Goal: Task Accomplishment & Management: Manage account settings

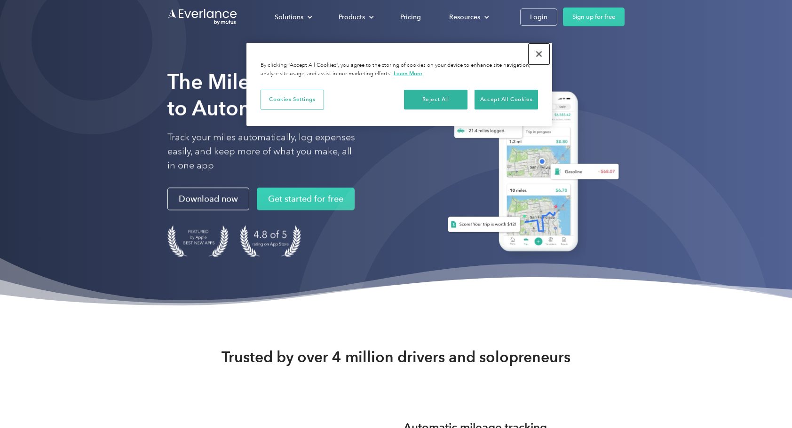
click at [533, 47] on button "Close" at bounding box center [539, 54] width 21 height 21
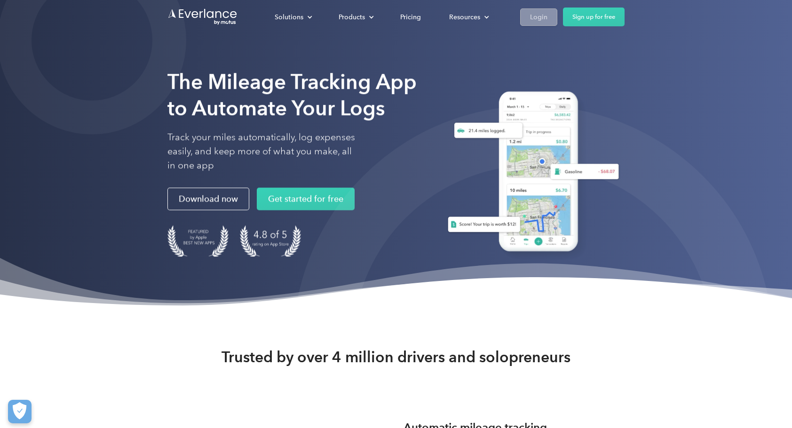
click at [547, 16] on div "Login" at bounding box center [538, 17] width 17 height 12
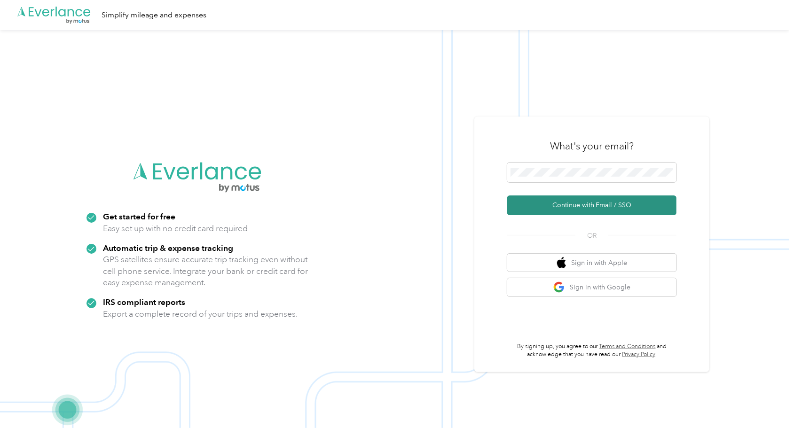
click at [575, 202] on button "Continue with Email / SSO" at bounding box center [591, 206] width 169 height 20
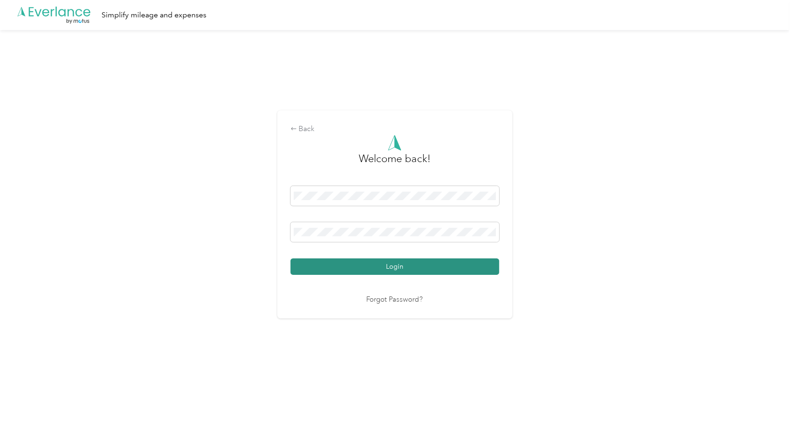
click at [403, 267] on button "Login" at bounding box center [395, 267] width 209 height 16
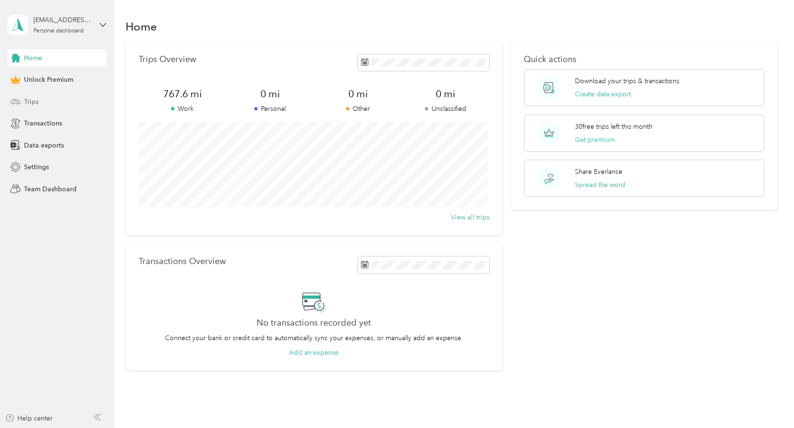
click at [39, 102] on div "Trips" at bounding box center [57, 101] width 99 height 17
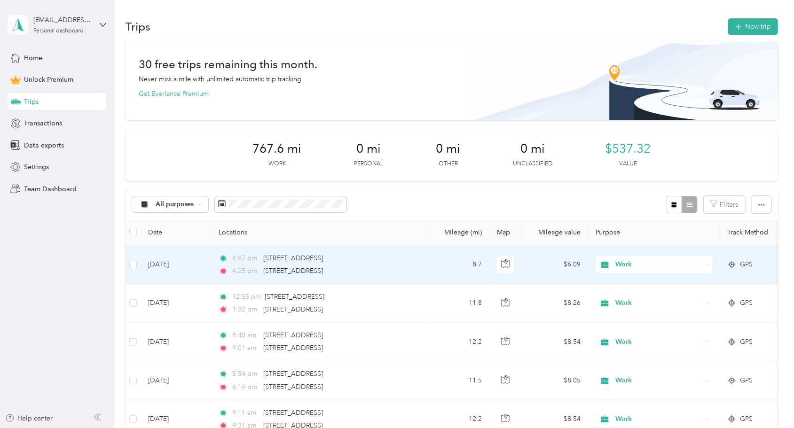
click at [166, 264] on td "Sep 30, 2025" at bounding box center [176, 265] width 71 height 39
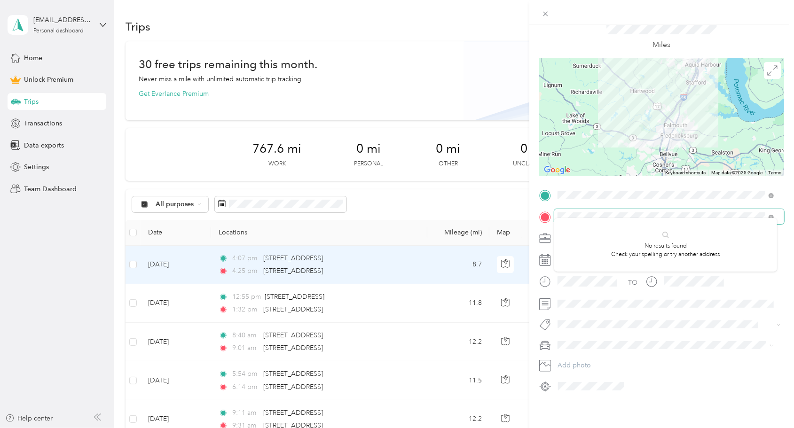
scroll to position [43, 0]
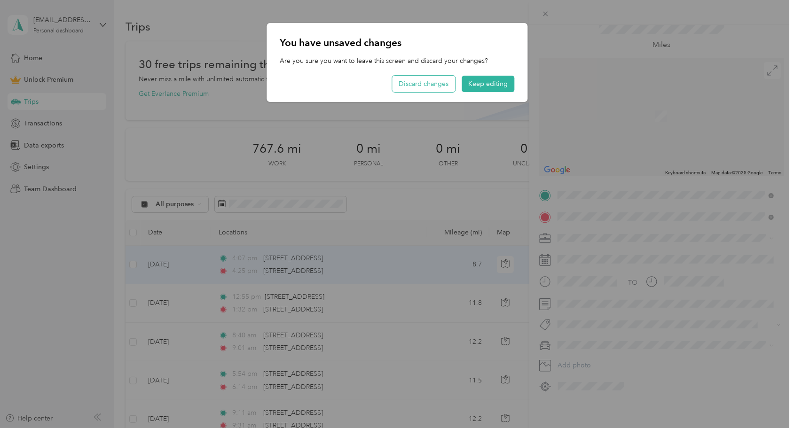
click at [421, 85] on button "Discard changes" at bounding box center [423, 84] width 63 height 16
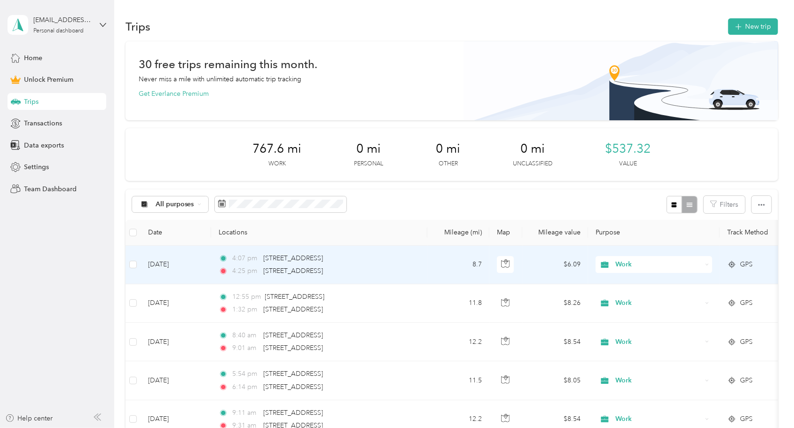
click at [179, 268] on td "Sep 30, 2025" at bounding box center [176, 265] width 71 height 39
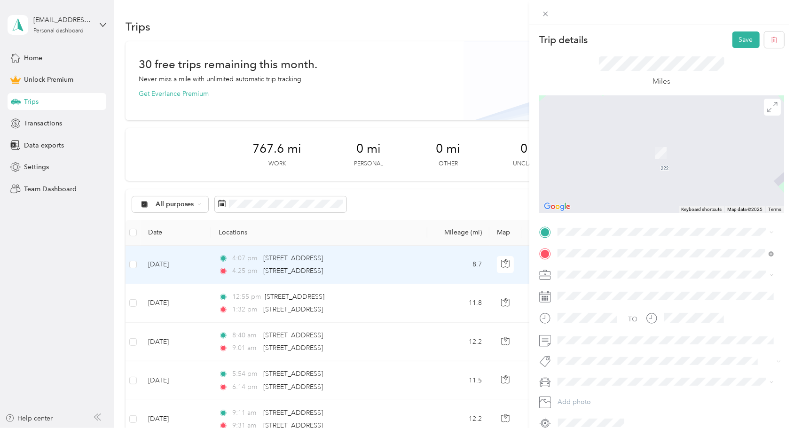
click at [670, 268] on span "150 Olde Greenwich Drive Fredericksburg, Virginia 22408, United States" at bounding box center [623, 264] width 94 height 8
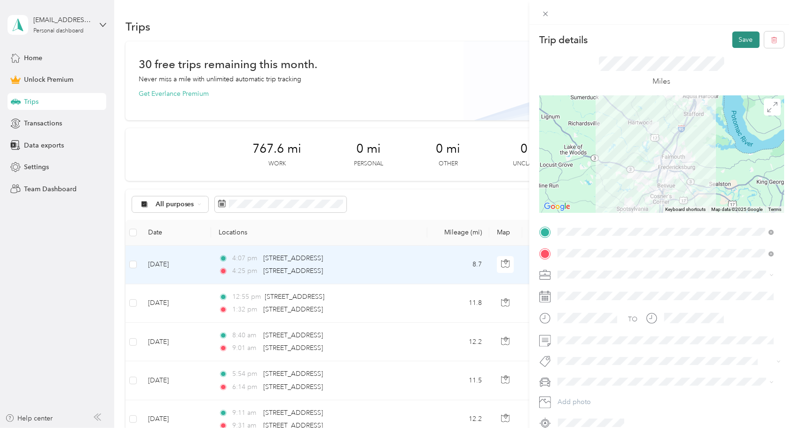
click at [739, 40] on button "Save" at bounding box center [746, 40] width 27 height 16
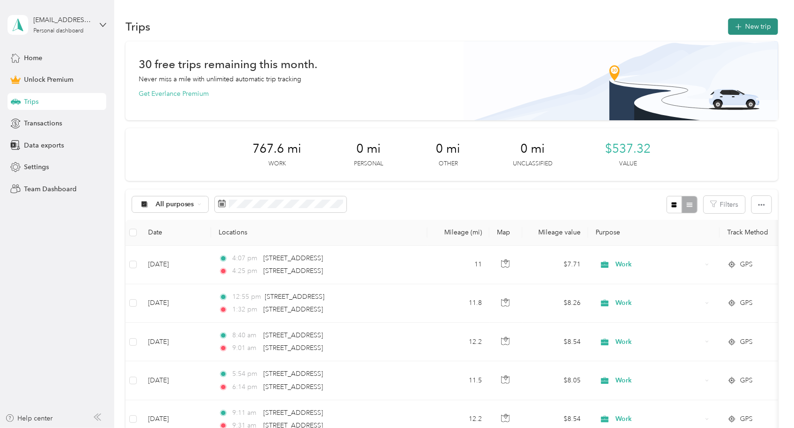
click at [761, 24] on button "New trip" at bounding box center [754, 26] width 50 height 16
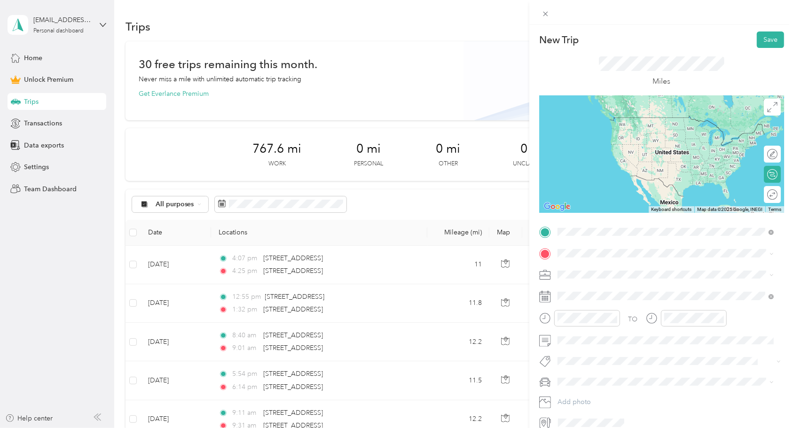
click at [620, 268] on span "222 Summer Breeze Way Fredericksburg, Virginia 22406, United States" at bounding box center [623, 266] width 94 height 8
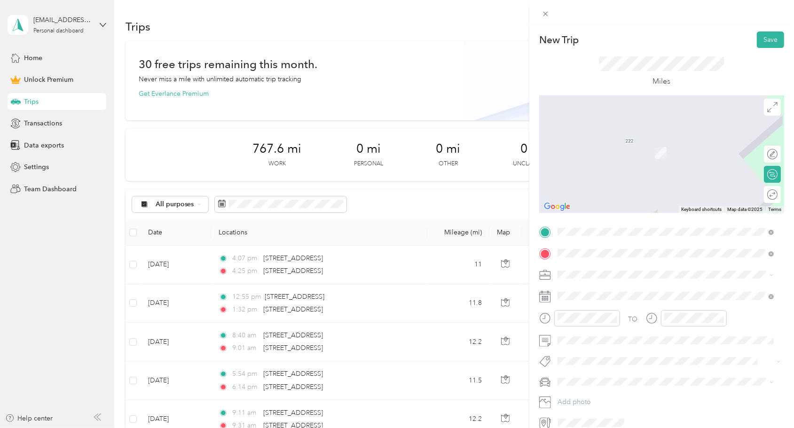
click at [644, 311] on span "150 Olde Greenwich Drive Fredericksburg, Virginia 22408, United States" at bounding box center [623, 306] width 94 height 8
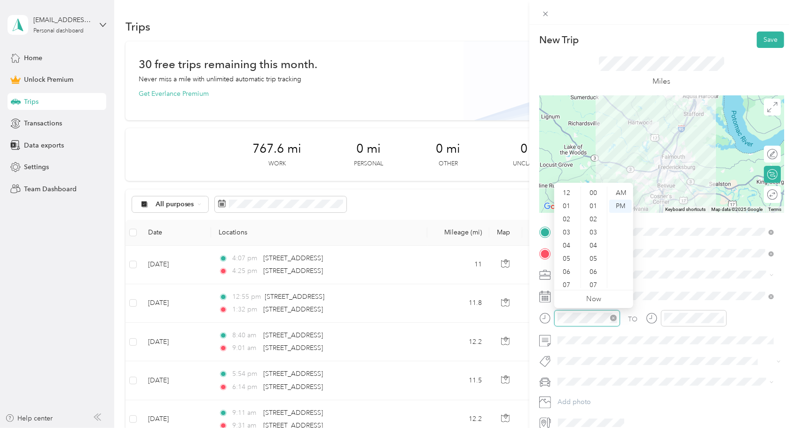
scroll to position [56, 0]
click at [568, 268] on div "10" at bounding box center [567, 268] width 23 height 13
click at [601, 205] on div "30" at bounding box center [594, 206] width 23 height 13
click at [627, 187] on div "AM" at bounding box center [621, 193] width 23 height 13
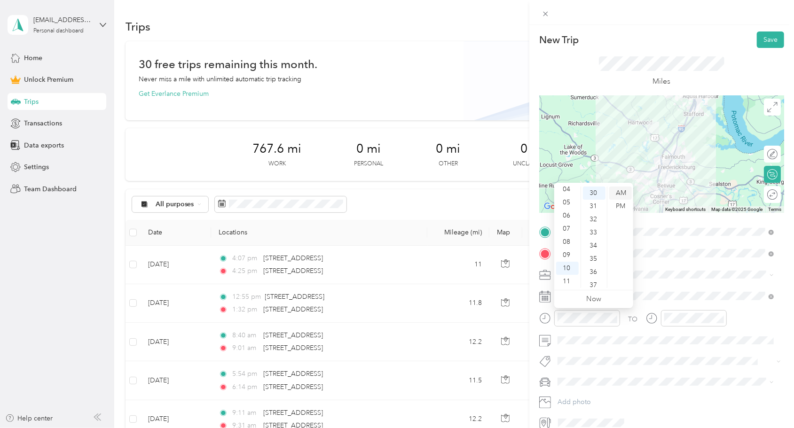
click at [624, 192] on div "AM" at bounding box center [621, 193] width 23 height 13
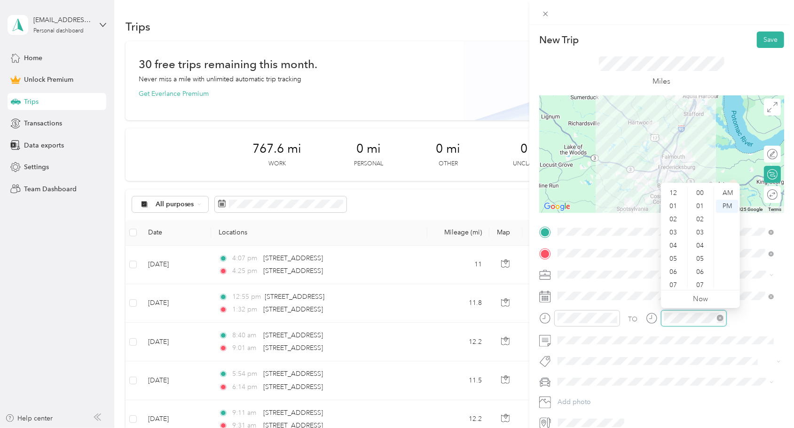
scroll to position [56, 0]
click at [675, 279] on div "11" at bounding box center [674, 281] width 23 height 13
click at [698, 192] on div "00" at bounding box center [701, 193] width 23 height 13
click at [736, 190] on div "AM" at bounding box center [727, 193] width 23 height 13
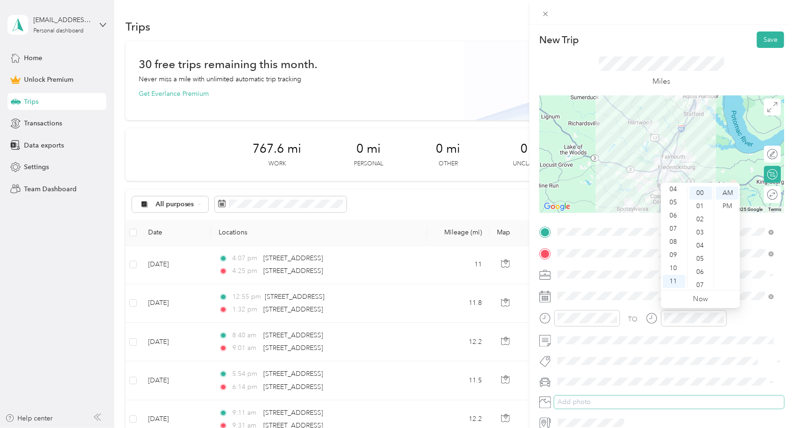
click at [672, 398] on button "Add photo" at bounding box center [670, 402] width 230 height 13
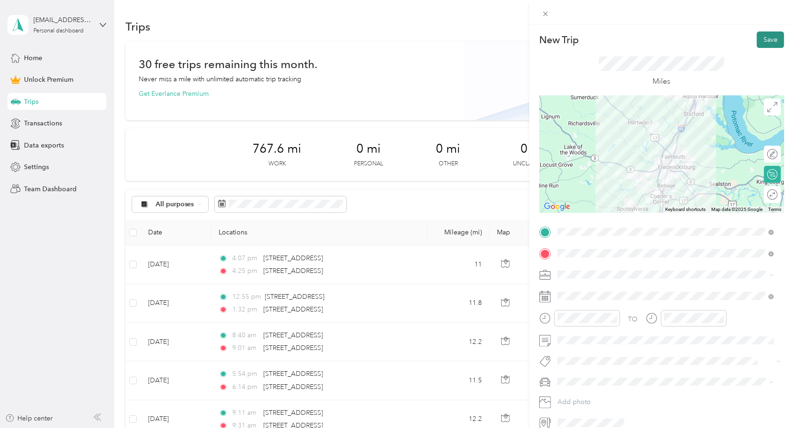
click at [765, 39] on button "Save" at bounding box center [770, 40] width 27 height 16
